Goal: Information Seeking & Learning: Learn about a topic

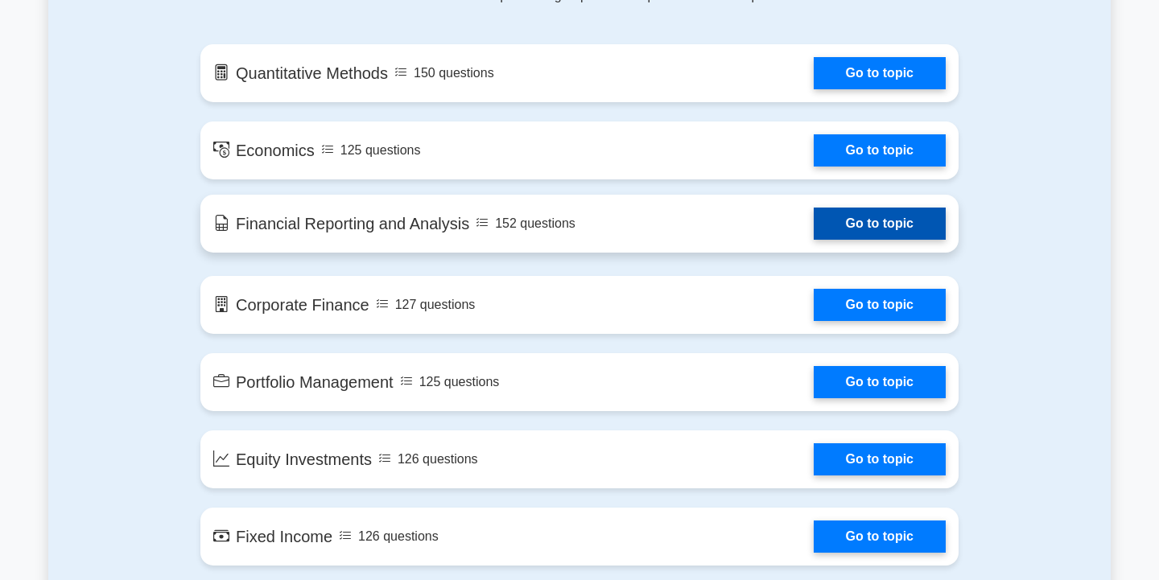
scroll to position [912, 0]
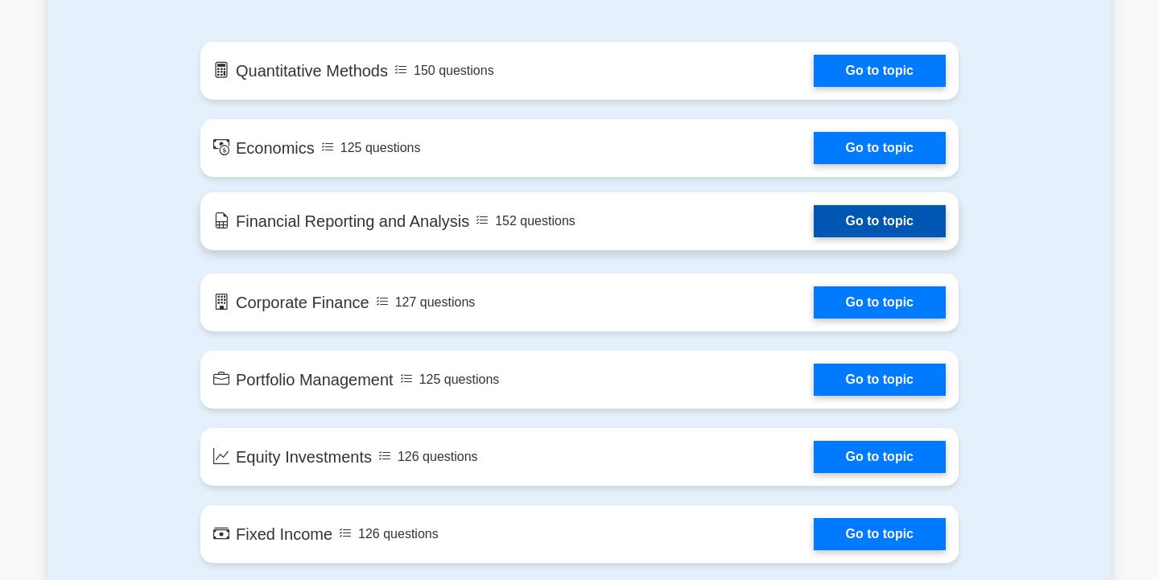
click at [862, 214] on link "Go to topic" at bounding box center [880, 221] width 132 height 32
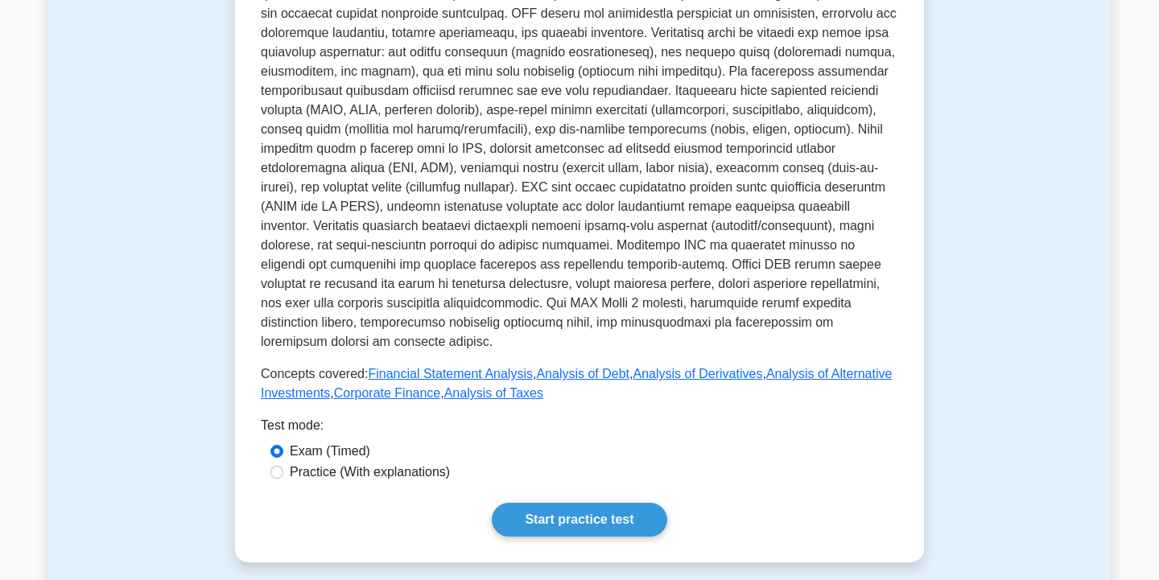
scroll to position [613, 0]
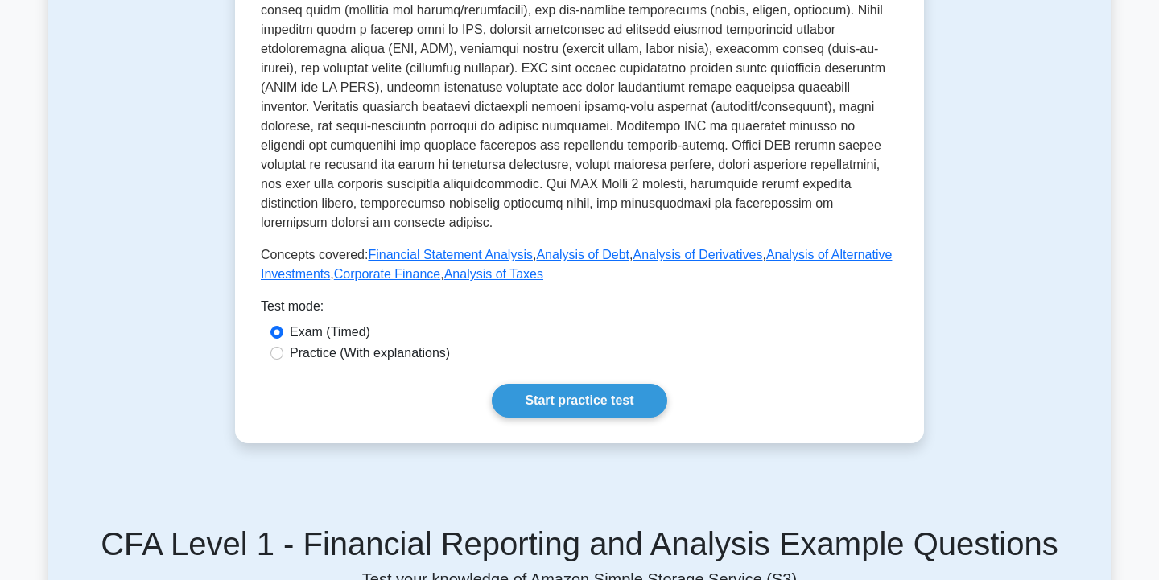
click at [405, 357] on label "Practice (With explanations)" at bounding box center [370, 353] width 160 height 19
click at [283, 357] on input "Practice (With explanations)" at bounding box center [276, 353] width 13 height 13
radio input "true"
click at [548, 394] on link "Start practice test" at bounding box center [579, 401] width 175 height 34
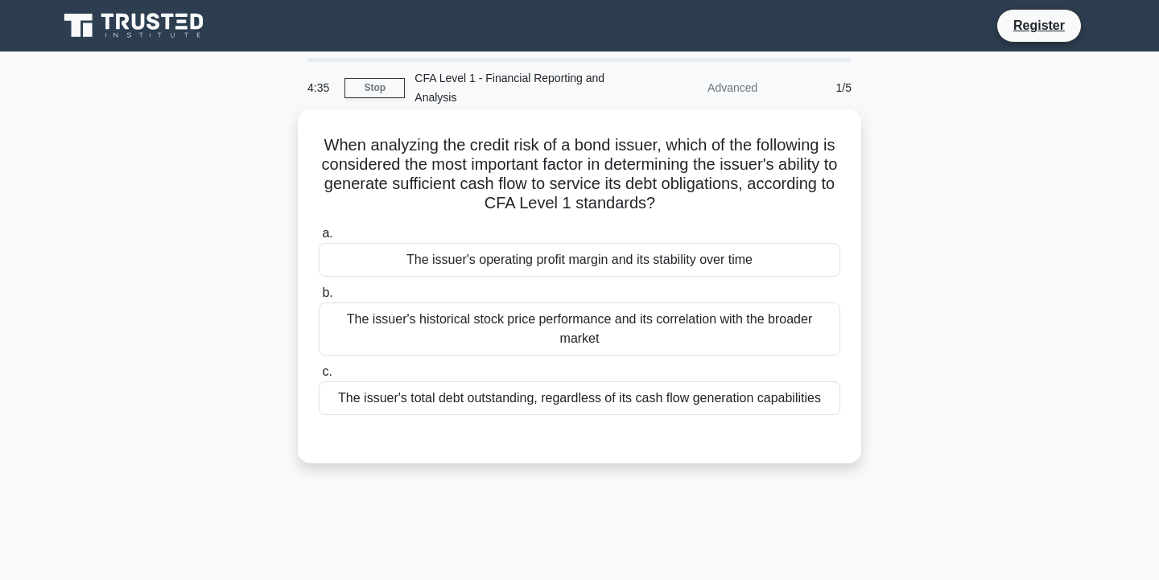
click at [792, 401] on div "The issuer's total debt outstanding, regardless of its cash flow generation cap…" at bounding box center [579, 398] width 521 height 34
click at [319, 377] on input "c. The issuer's total debt outstanding, regardless of its cash flow generation …" at bounding box center [319, 372] width 0 height 10
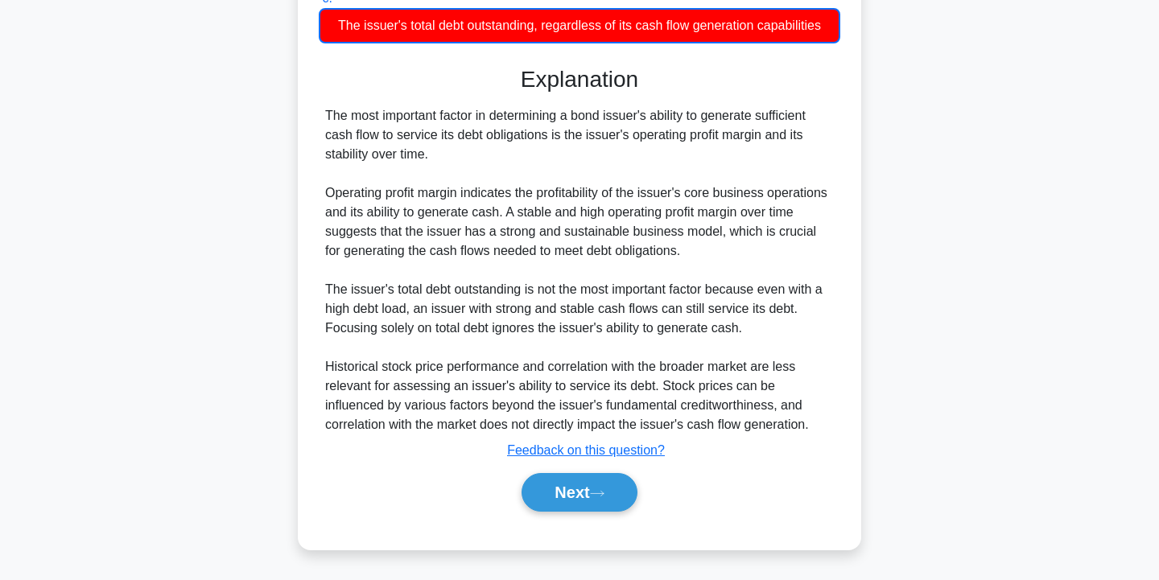
scroll to position [373, 0]
click at [604, 494] on icon at bounding box center [597, 493] width 14 height 9
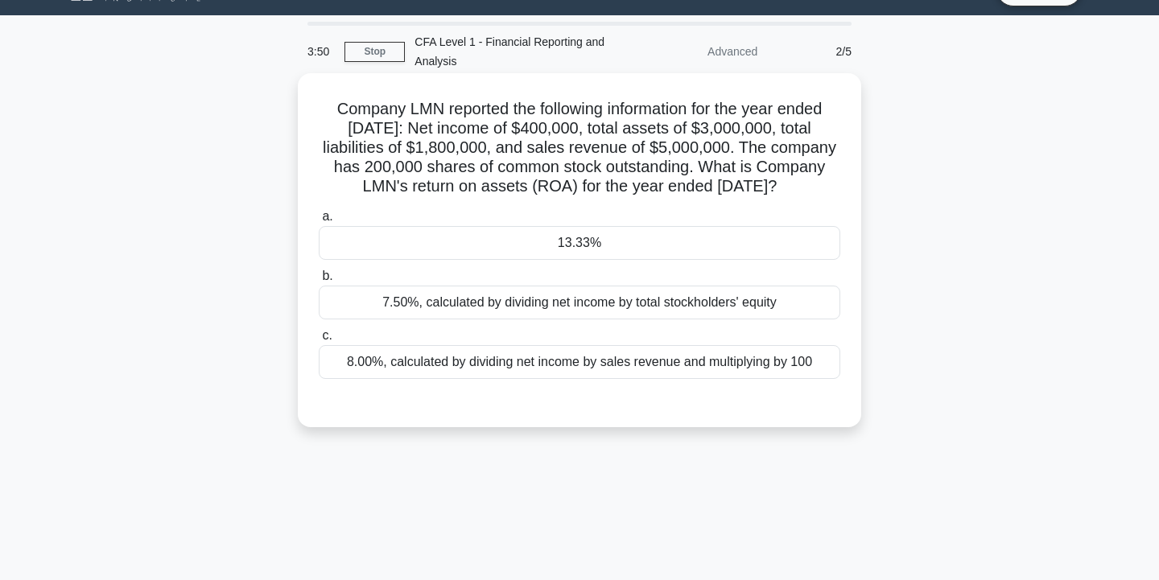
scroll to position [30, 0]
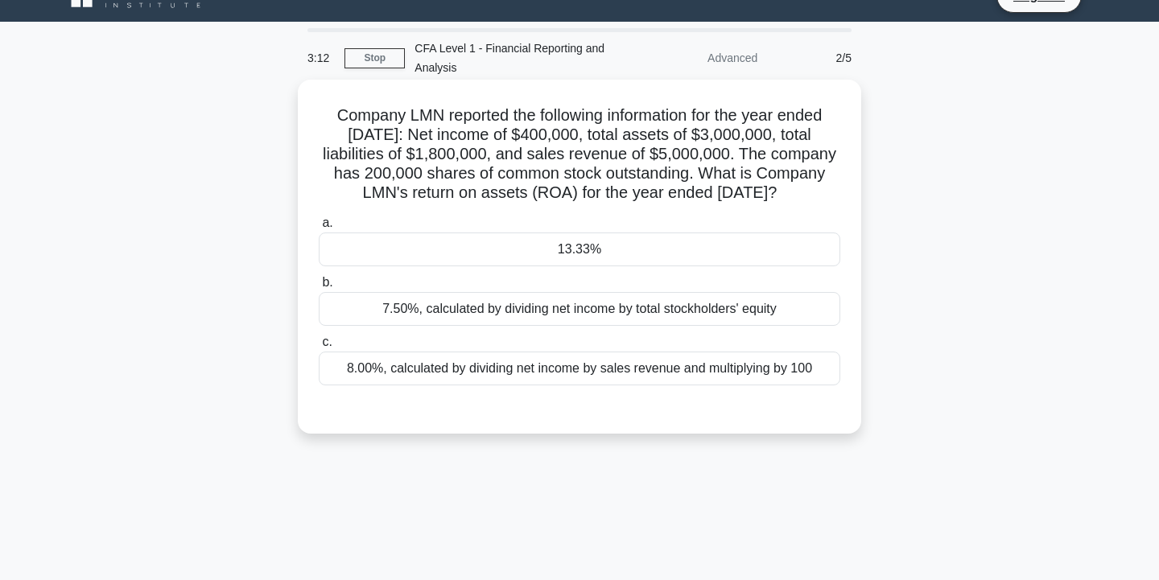
click at [438, 326] on div "7.50%, calculated by dividing net income by total stockholders' equity" at bounding box center [579, 309] width 521 height 34
click at [319, 288] on input "b. 7.50%, calculated by dividing net income by total stockholders' equity" at bounding box center [319, 283] width 0 height 10
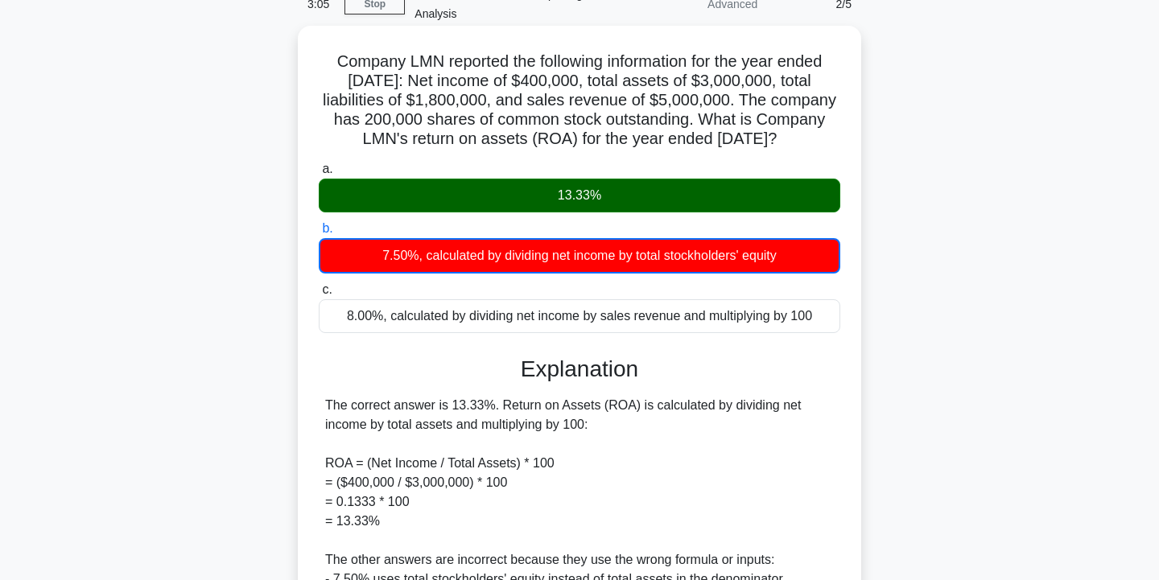
scroll to position [289, 0]
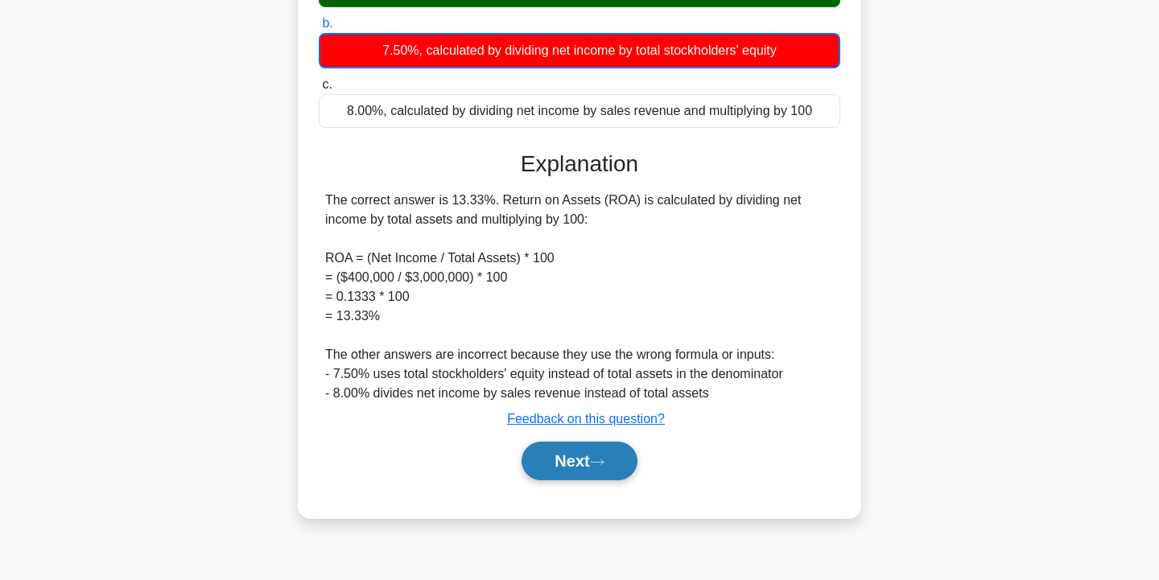
click at [545, 477] on button "Next" at bounding box center [578, 461] width 115 height 39
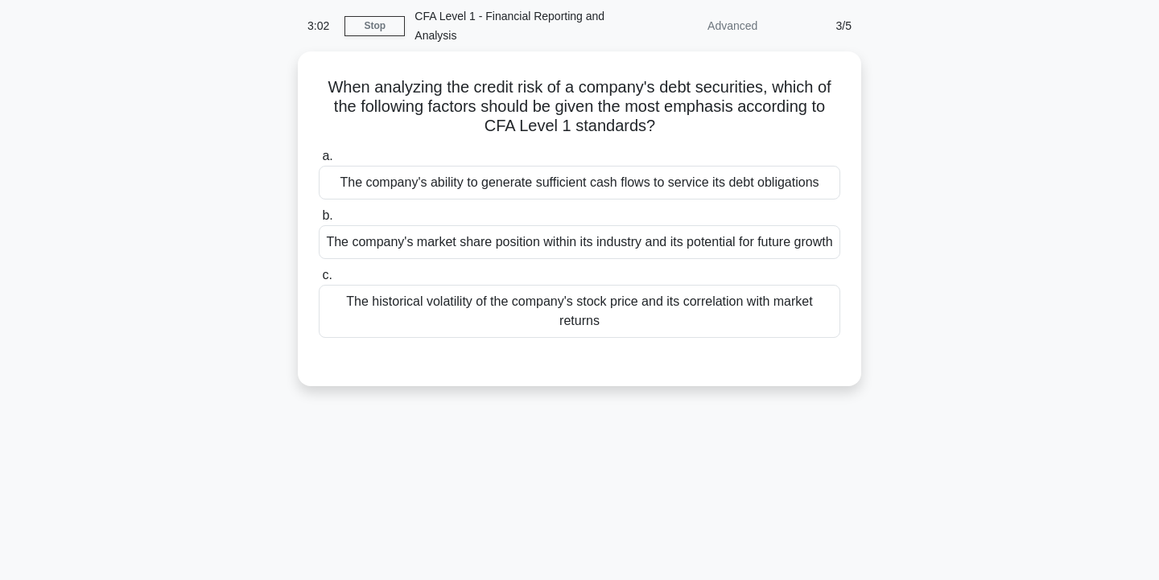
scroll to position [31, 0]
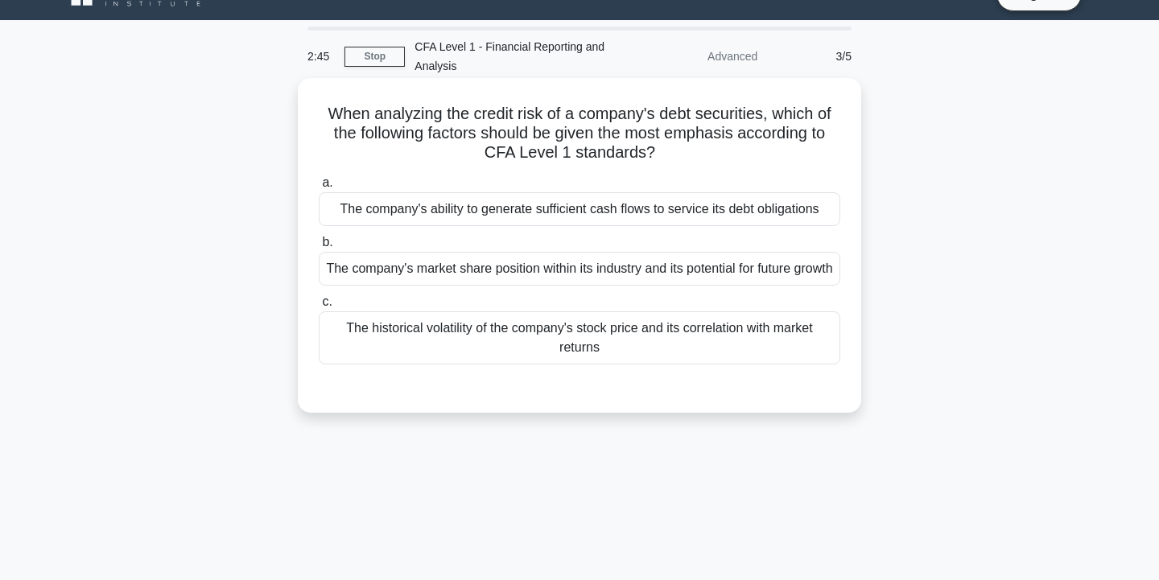
click at [812, 216] on div "The company's ability to generate sufficient cash flows to service its debt obl…" at bounding box center [579, 209] width 521 height 34
click at [319, 188] on input "a. The company's ability to generate sufficient cash flows to service its debt …" at bounding box center [319, 183] width 0 height 10
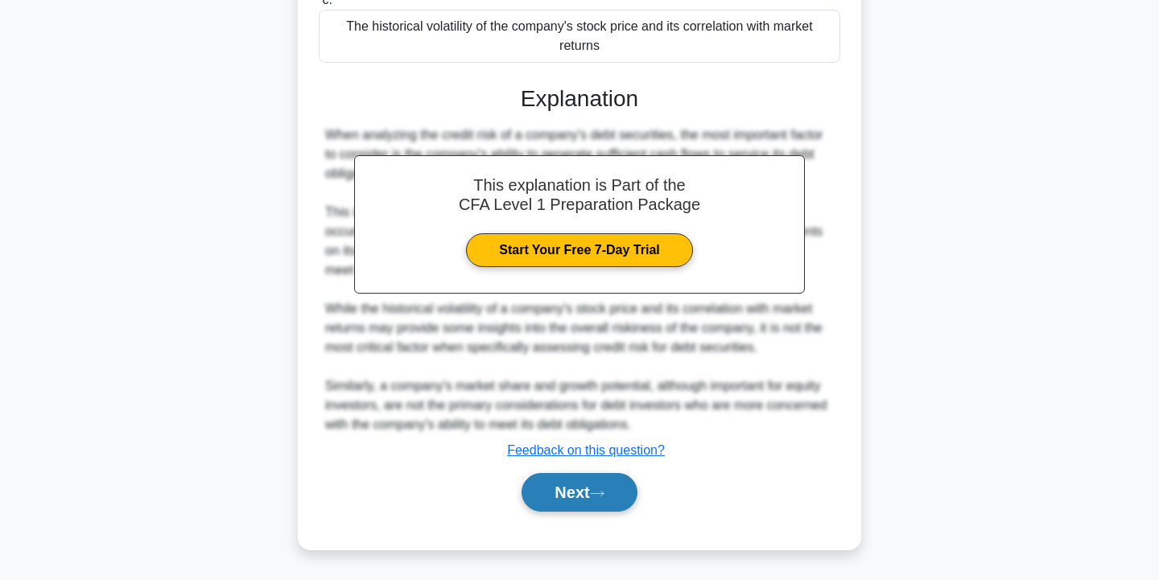
scroll to position [352, 0]
click at [542, 484] on button "Next" at bounding box center [578, 492] width 115 height 39
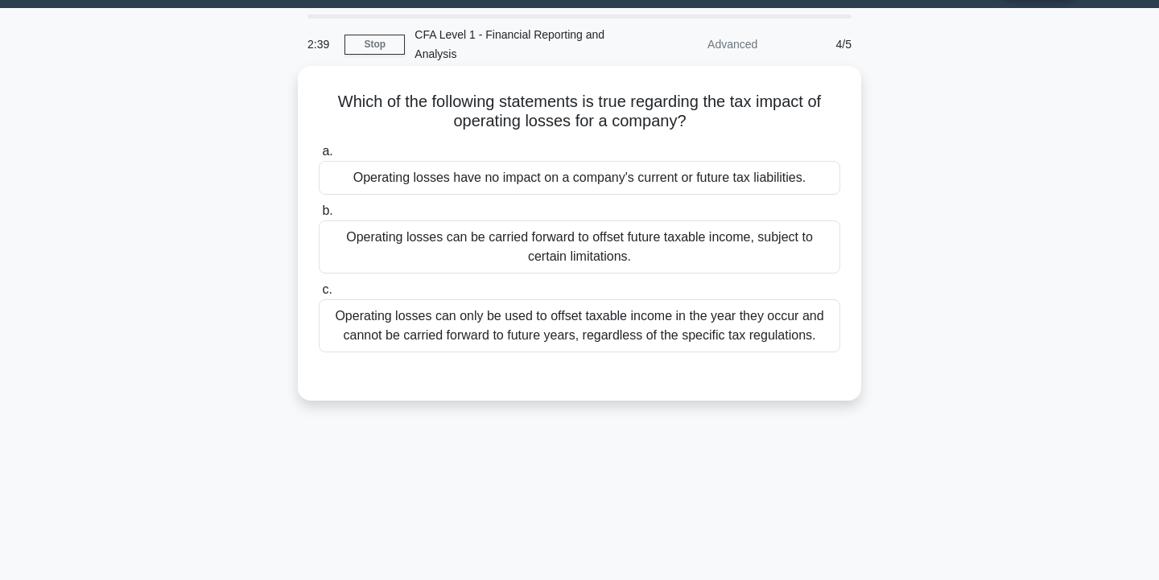
scroll to position [43, 0]
click at [780, 318] on div "Operating losses can only be used to offset taxable income in the year they occ…" at bounding box center [579, 325] width 521 height 53
click at [319, 295] on input "c. Operating losses can only be used to offset taxable income in the year they …" at bounding box center [319, 290] width 0 height 10
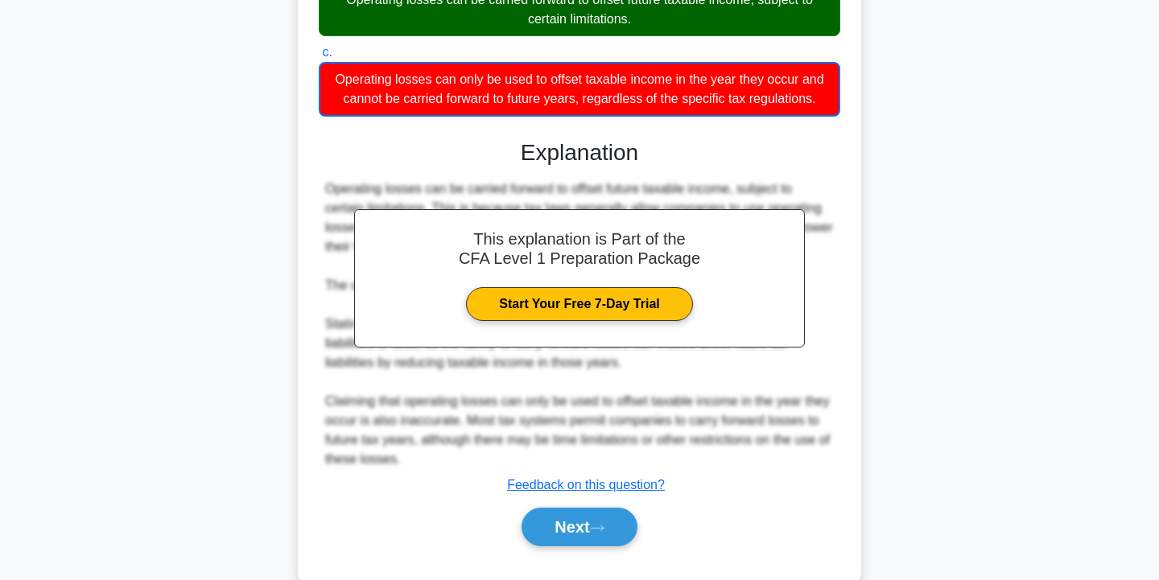
scroll to position [290, 0]
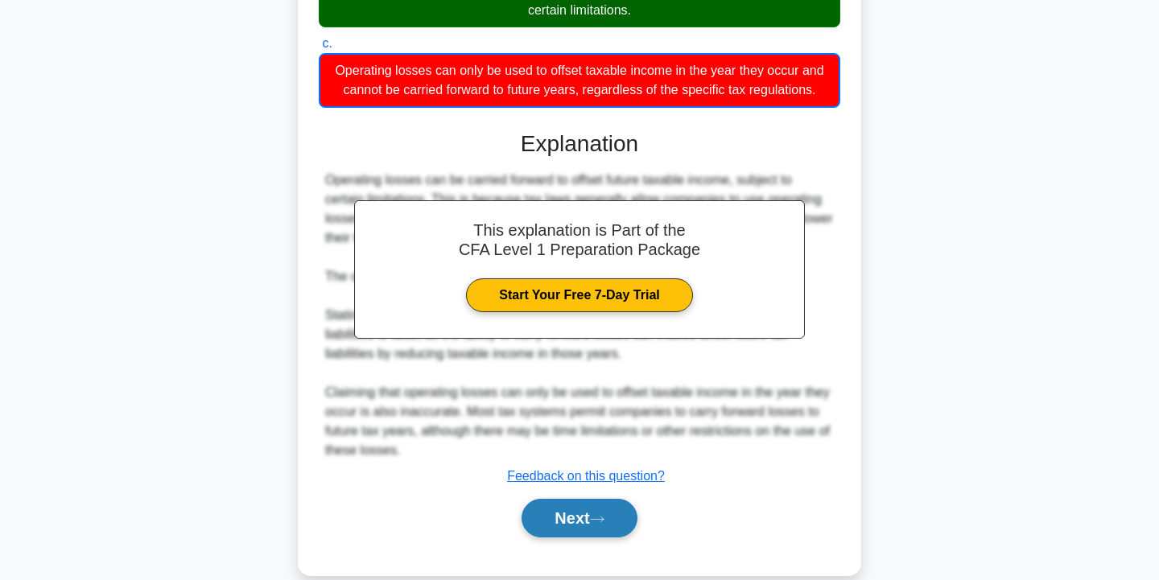
click at [571, 519] on button "Next" at bounding box center [578, 518] width 115 height 39
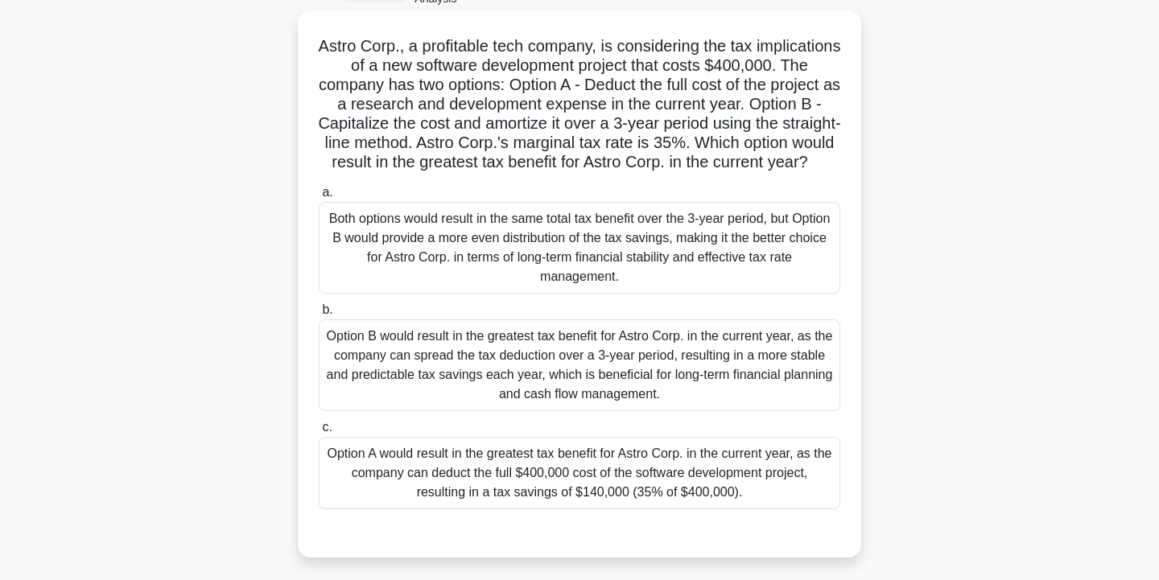
scroll to position [99, 0]
click at [649, 496] on div "Option A would result in the greatest tax benefit for Astro Corp. in the curren…" at bounding box center [579, 473] width 521 height 72
click at [319, 433] on input "c. Option A would result in the greatest tax benefit for Astro Corp. in the cur…" at bounding box center [319, 428] width 0 height 10
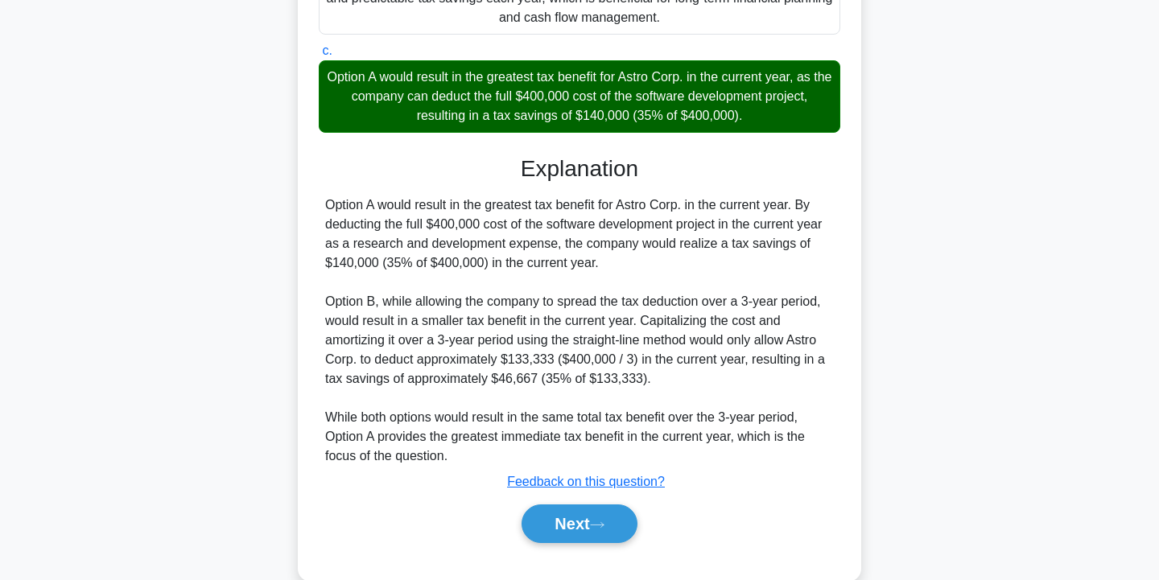
scroll to position [480, 0]
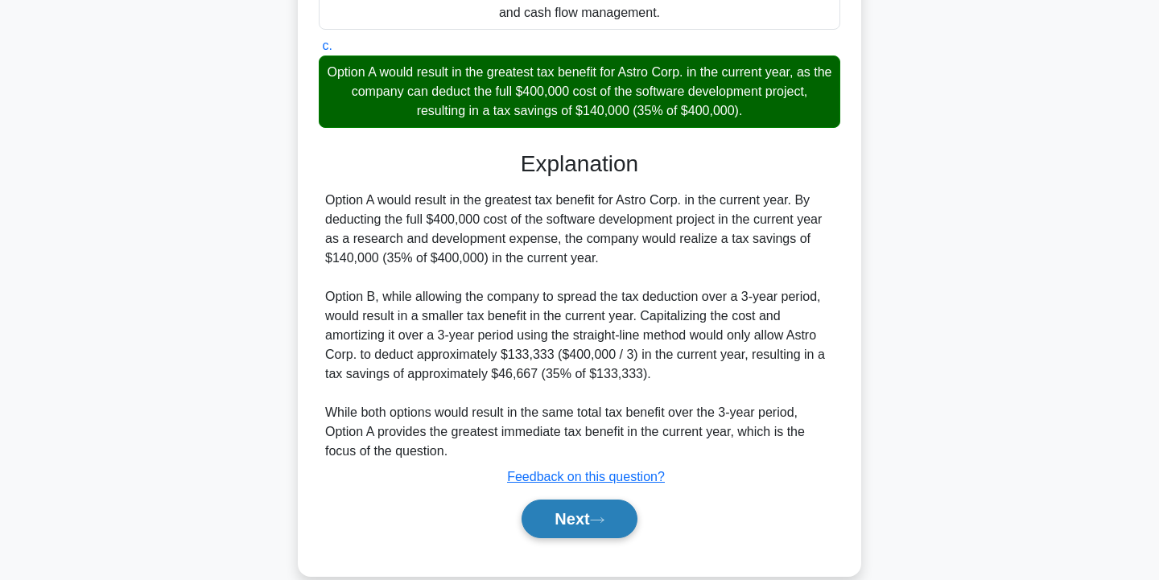
click at [548, 517] on button "Next" at bounding box center [578, 519] width 115 height 39
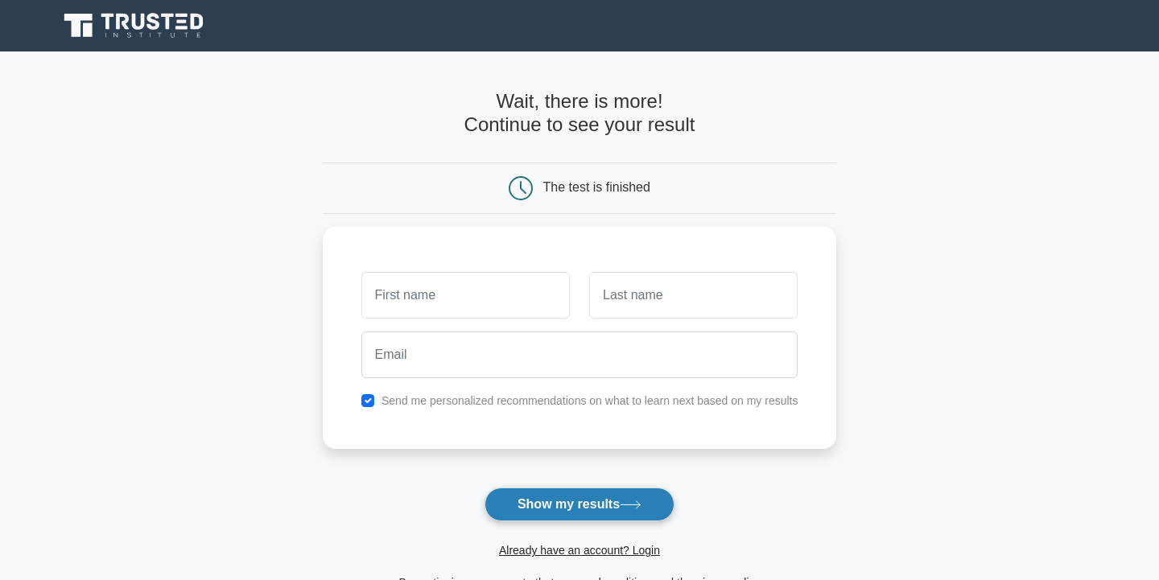
click at [554, 509] on button "Show my results" at bounding box center [579, 505] width 190 height 34
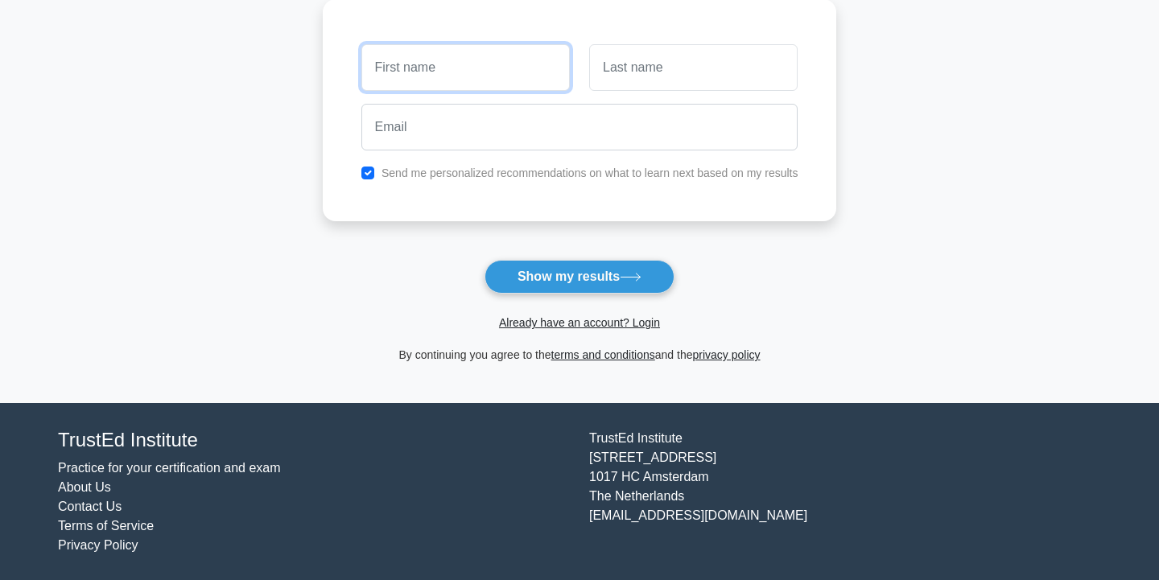
scroll to position [227, 0]
